Goal: Find specific page/section: Find specific page/section

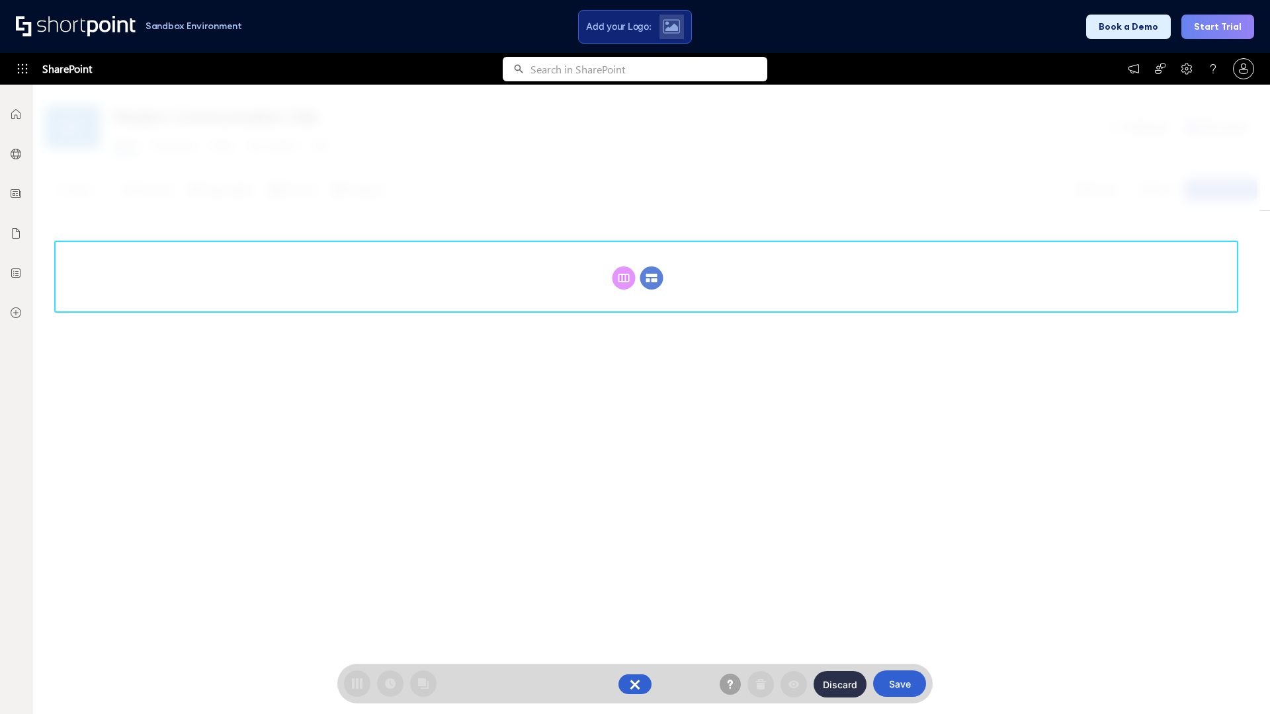
scroll to position [182, 0]
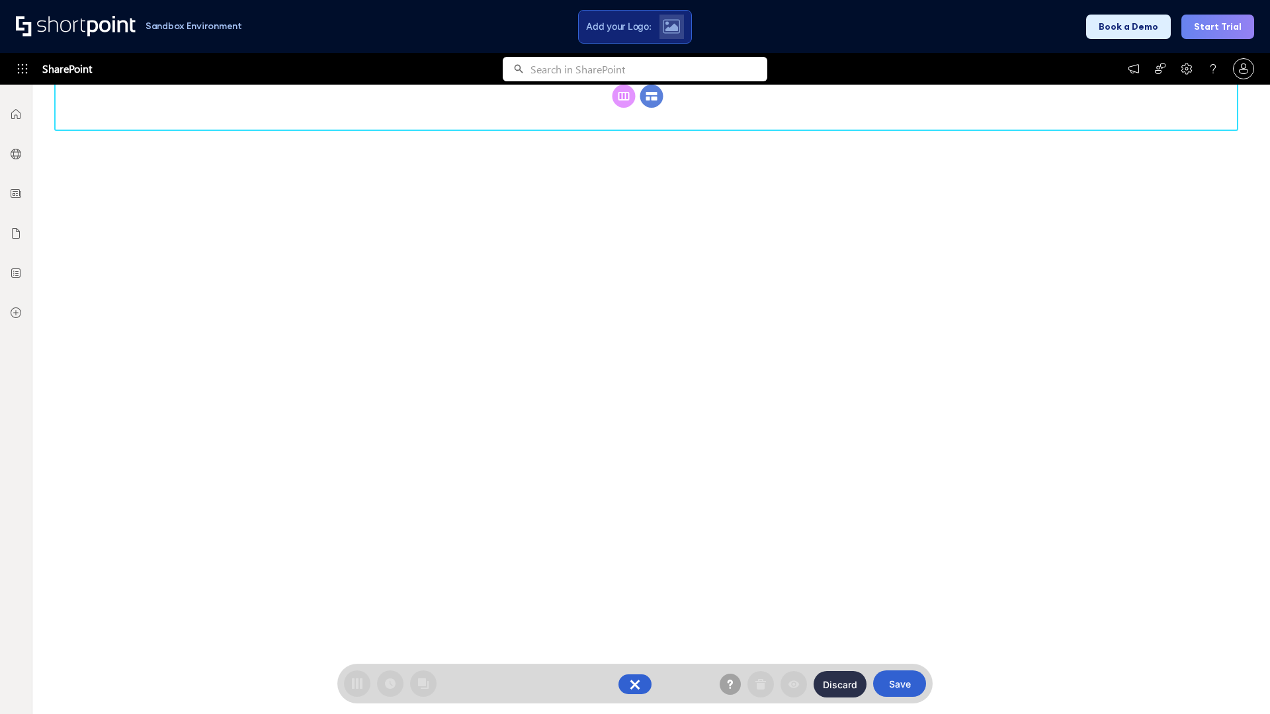
click at [652, 108] on circle at bounding box center [651, 96] width 23 height 23
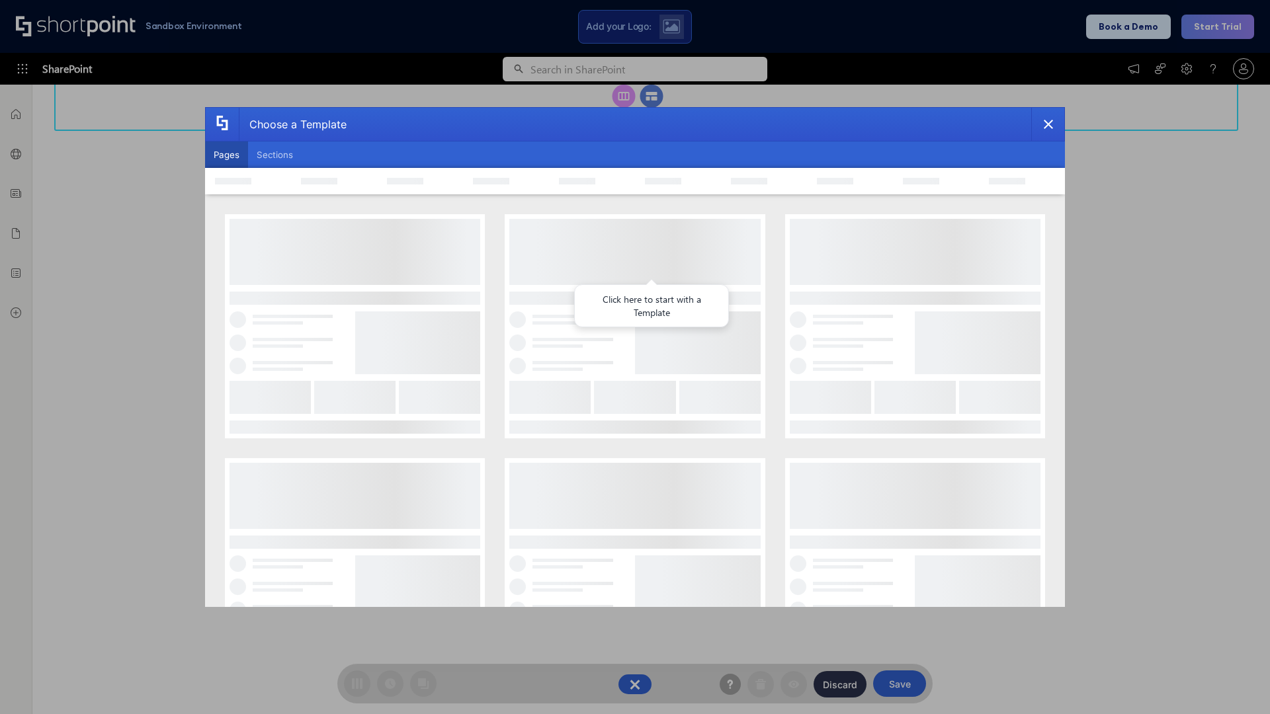
scroll to position [0, 0]
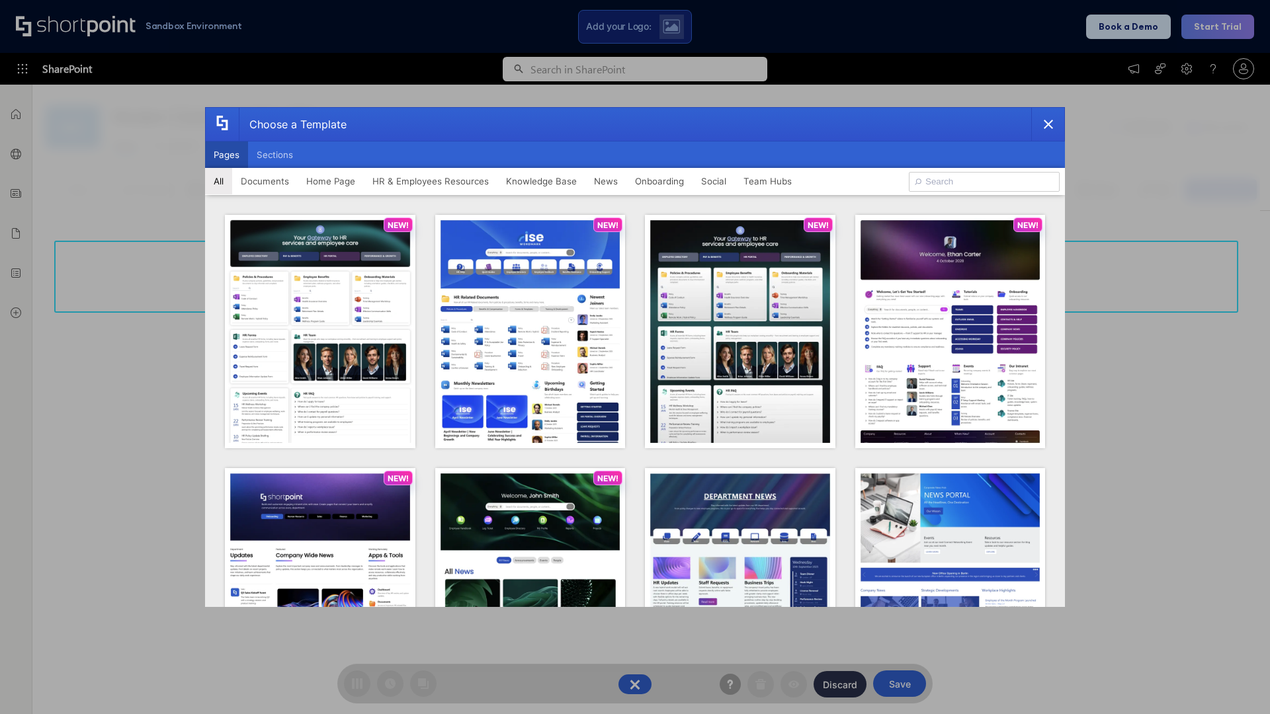
click at [226, 155] on button "Pages" at bounding box center [226, 155] width 43 height 26
type input "prise 1"
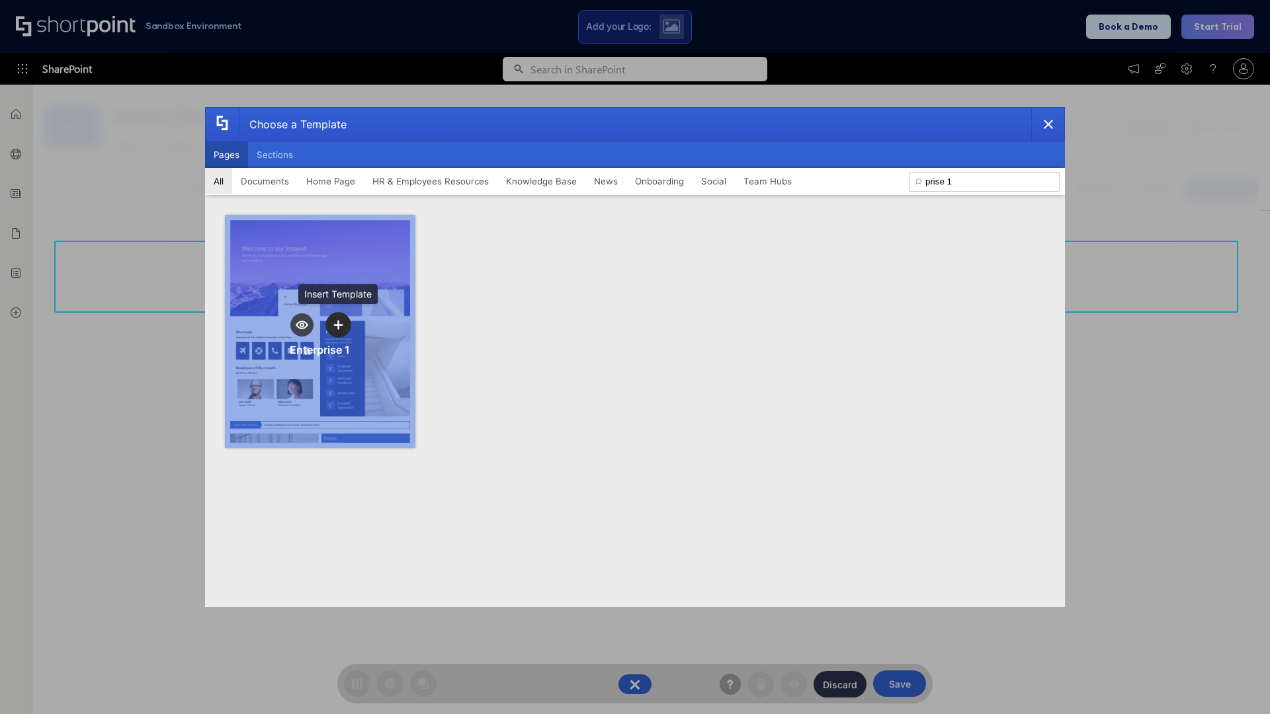
click at [338, 325] on icon "template selector" at bounding box center [337, 324] width 9 height 9
